Goal: Information Seeking & Learning: Learn about a topic

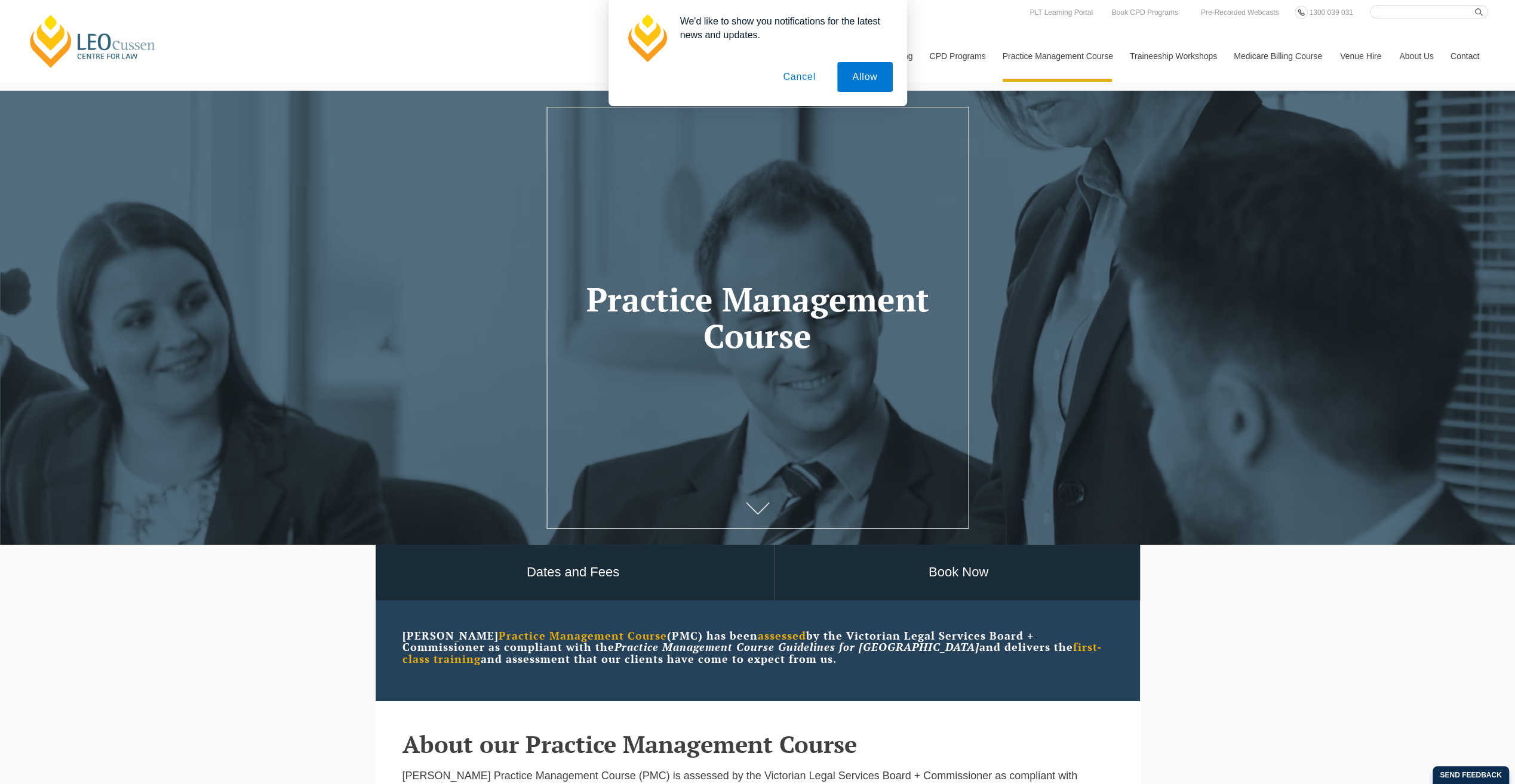
click at [806, 78] on button "Cancel" at bounding box center [799, 77] width 63 height 30
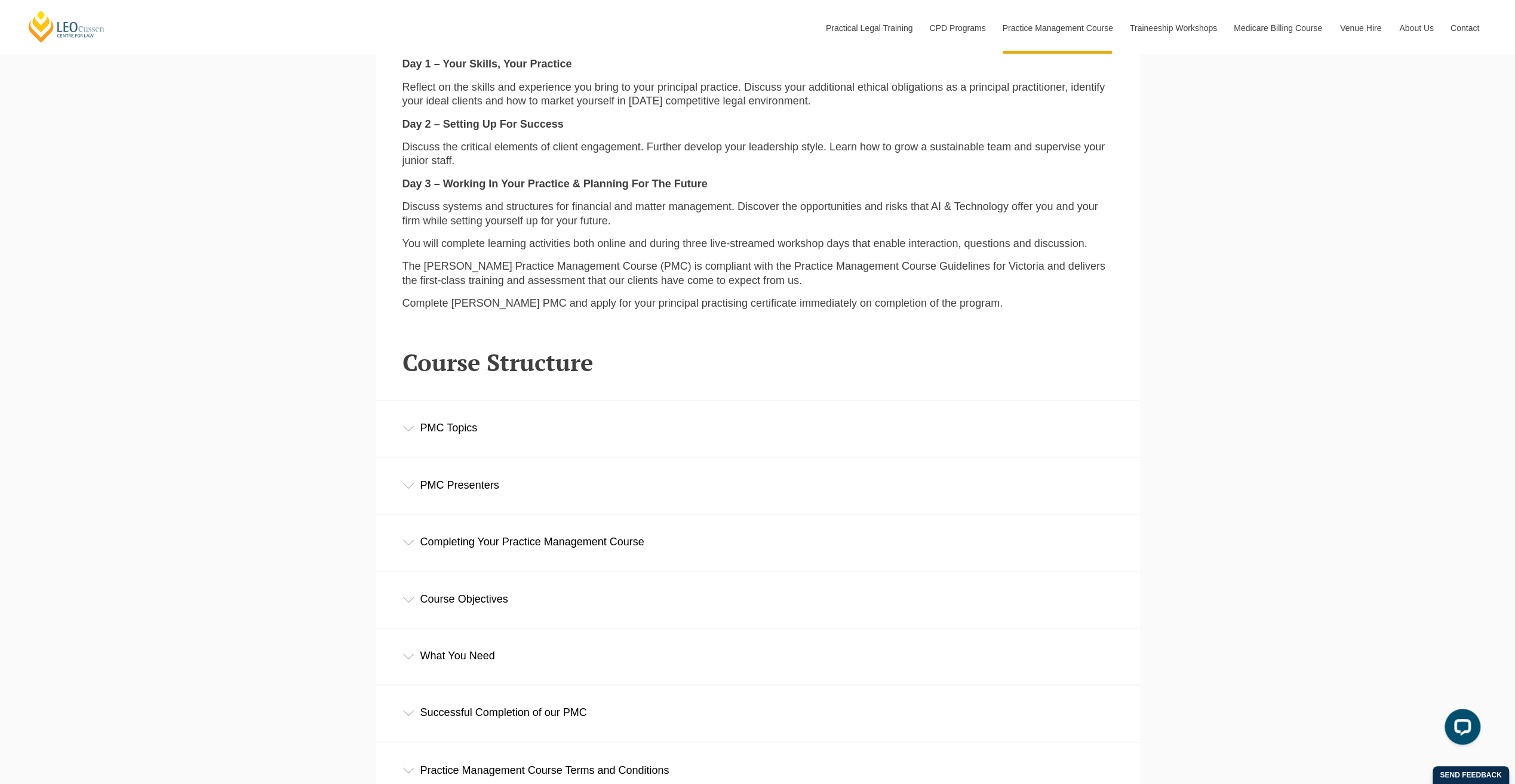
scroll to position [1552, 0]
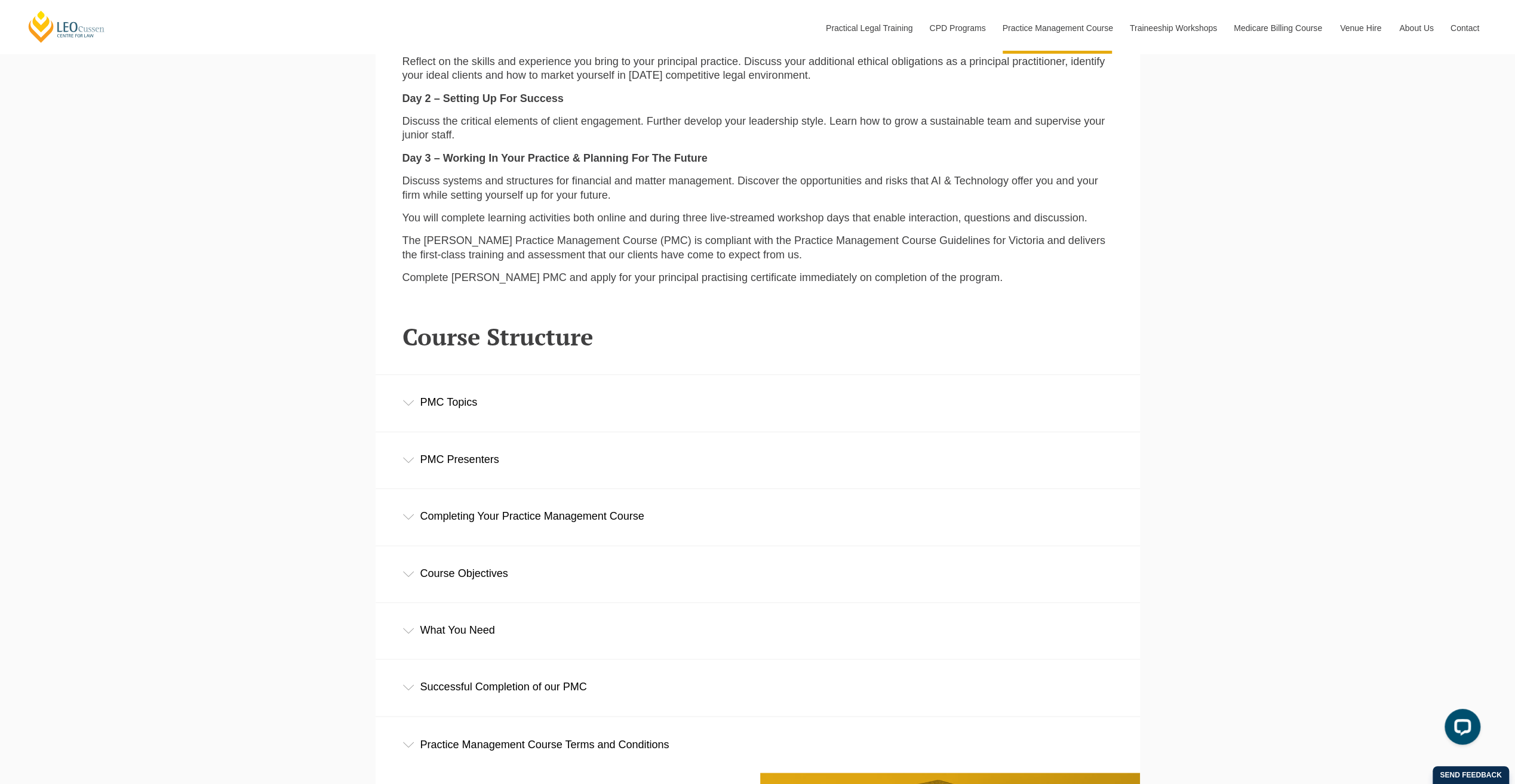
click at [410, 461] on icon at bounding box center [409, 460] width 12 height 6
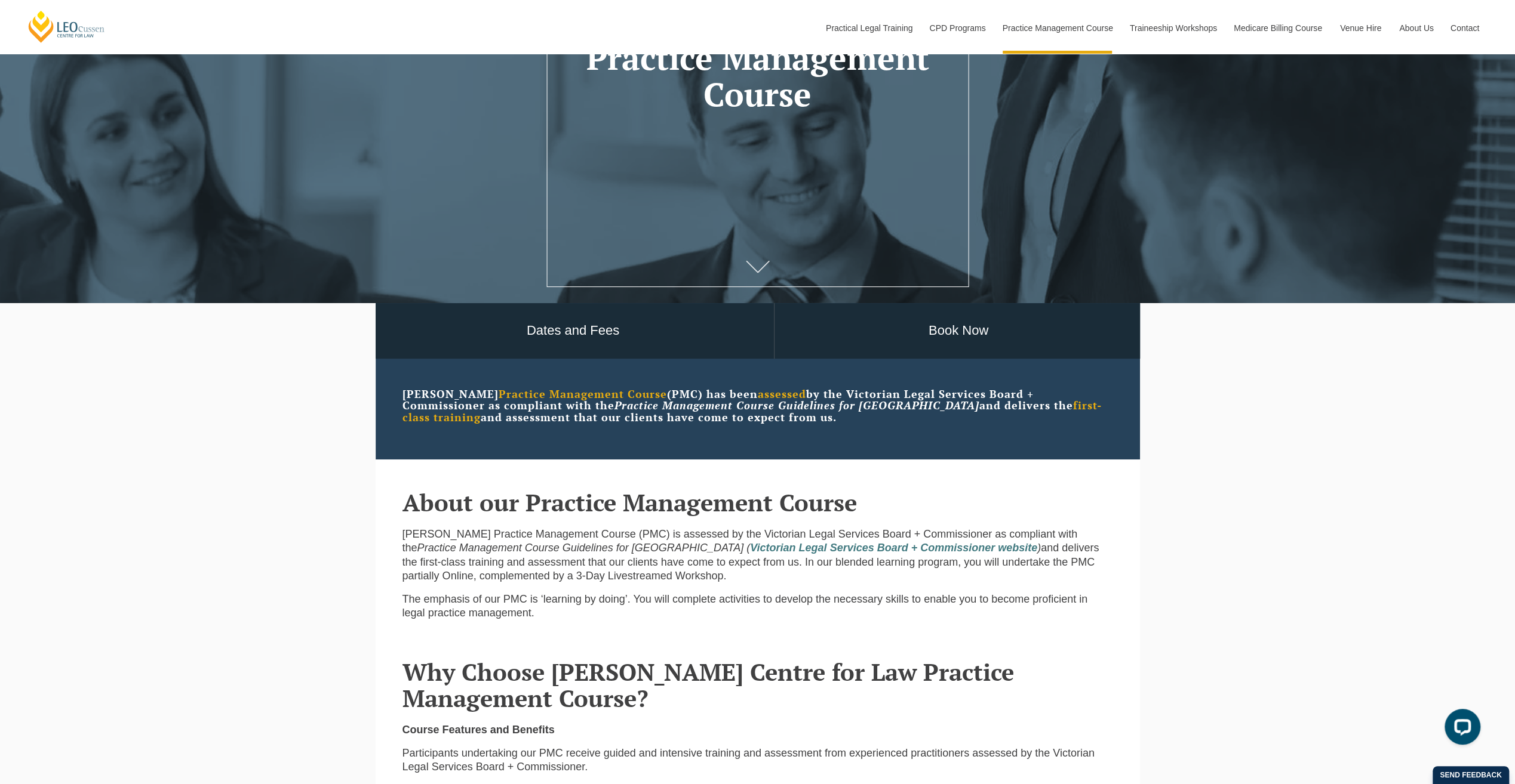
scroll to position [179, 0]
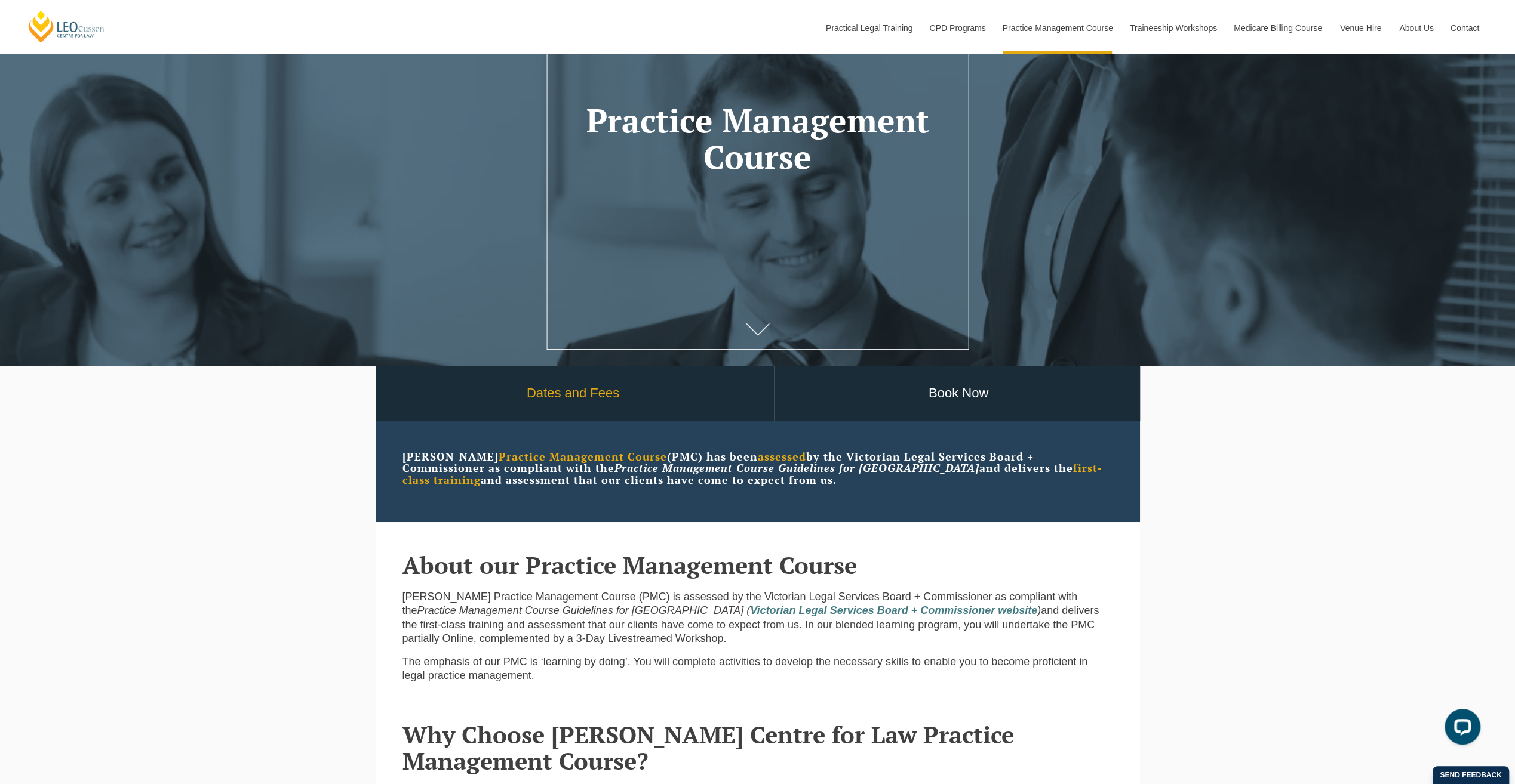
click at [549, 394] on link "Dates and Fees" at bounding box center [573, 394] width 401 height 56
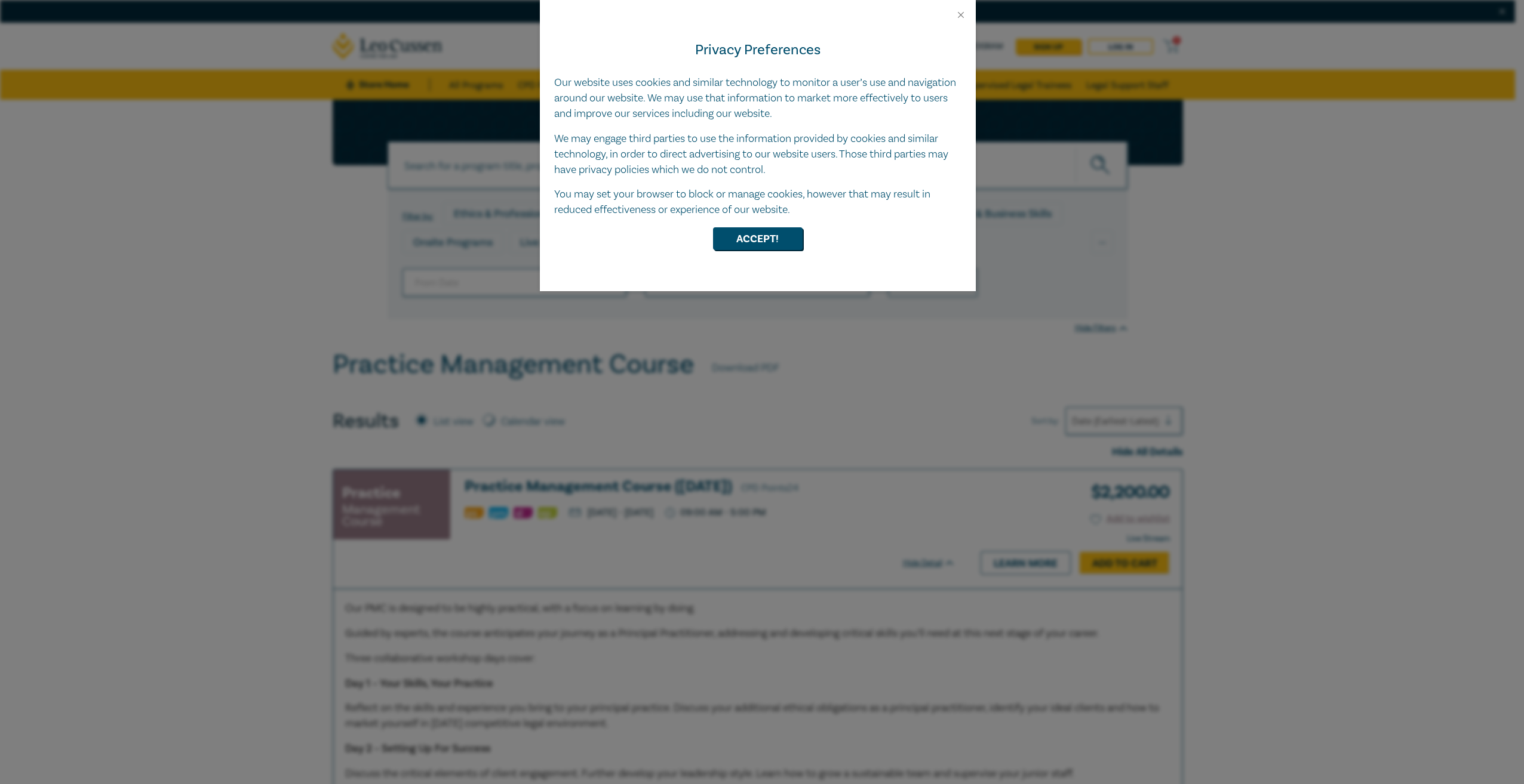
click at [960, 8] on div at bounding box center [758, 10] width 436 height 20
click at [963, 16] on button "Close" at bounding box center [960, 15] width 11 height 11
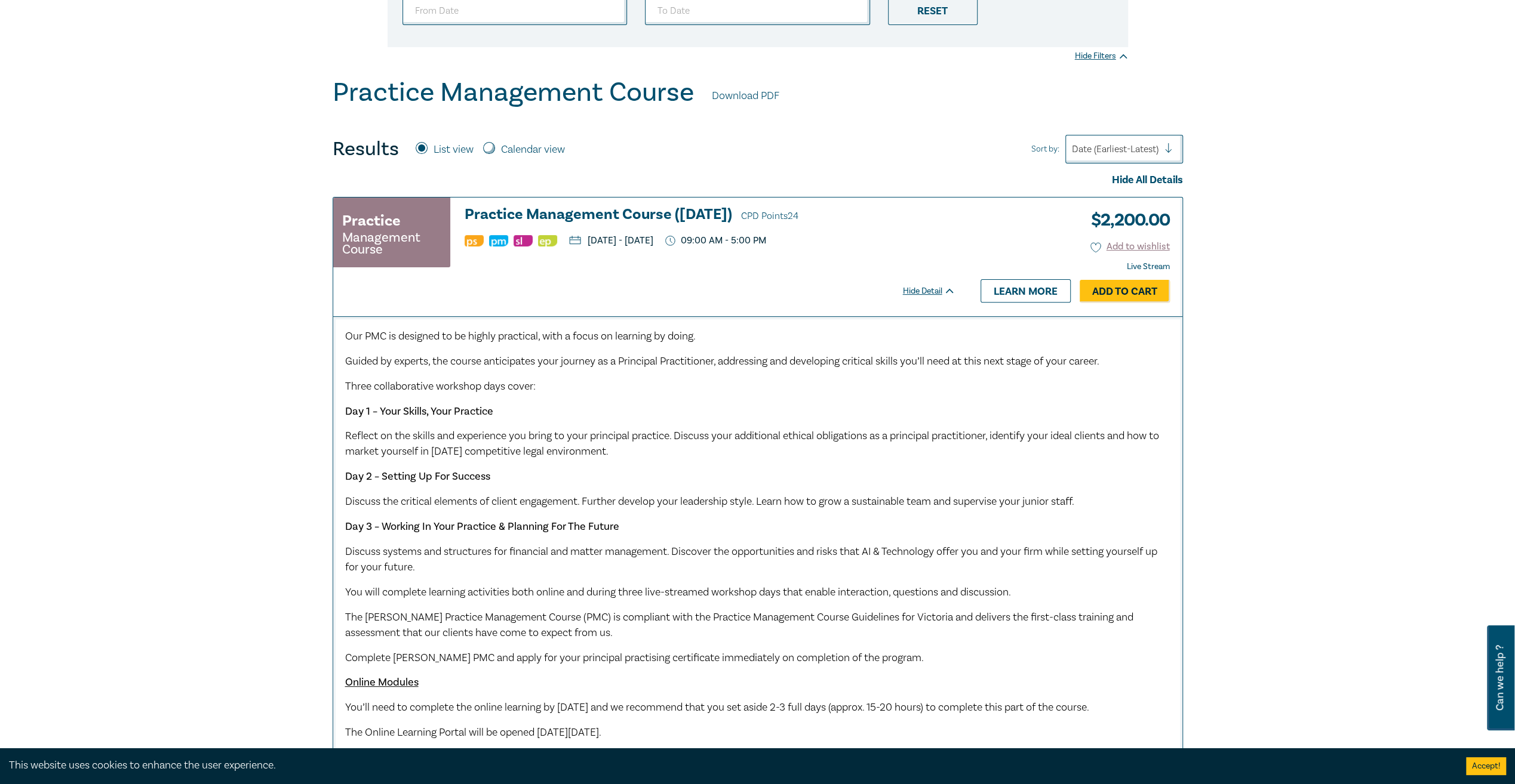
scroll to position [358, 0]
